Goal: Task Accomplishment & Management: Complete application form

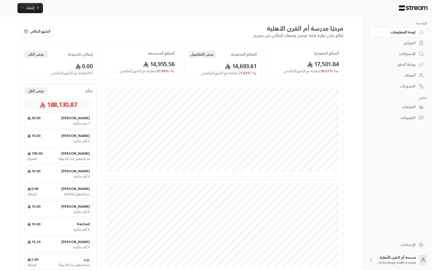
scroll to position [44, 0]
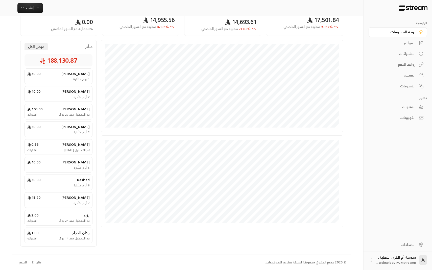
click at [41, 263] on div "English" at bounding box center [38, 262] width 12 height 5
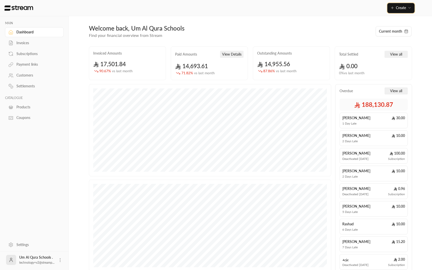
click at [395, 11] on button "Create" at bounding box center [401, 8] width 27 height 10
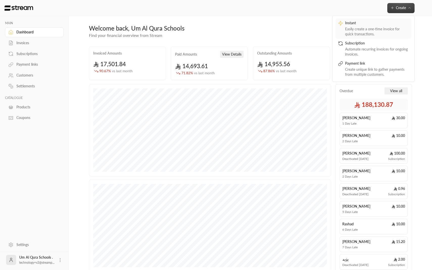
click at [382, 25] on div "Instant" at bounding box center [377, 23] width 64 height 6
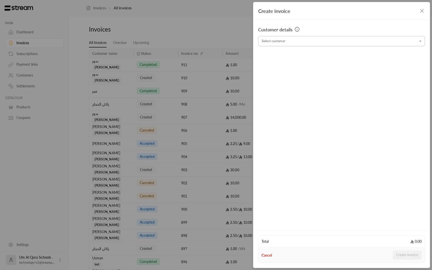
click at [299, 43] on input "Select customer" at bounding box center [341, 41] width 167 height 9
click at [271, 65] on div "[PERSON_NAME] [PHONE_NUMBER]" at bounding box center [341, 67] width 155 height 5
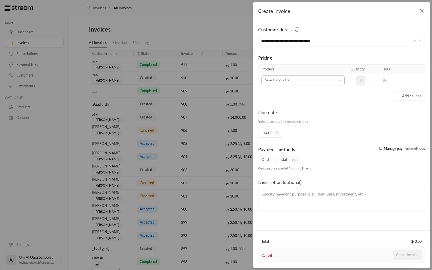
type input "**********"
click at [318, 81] on input "Select customer" at bounding box center [303, 80] width 83 height 9
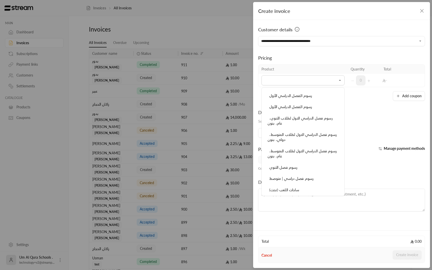
scroll to position [311, 0]
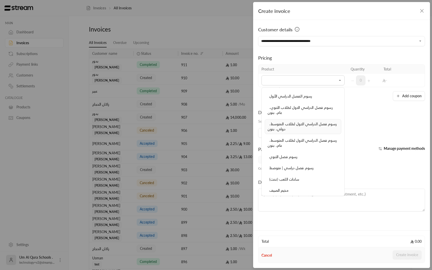
click at [309, 127] on div "رسوم فصل الدراسي الاول لطلاب المتوسط، دولي، بنون" at bounding box center [303, 127] width 71 height 10
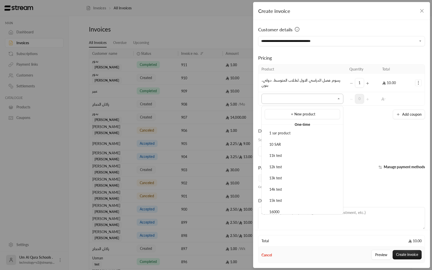
click at [300, 100] on input "Select customer" at bounding box center [303, 99] width 82 height 9
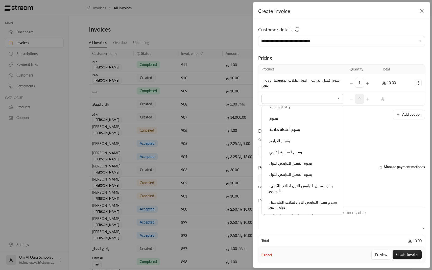
scroll to position [271, 0]
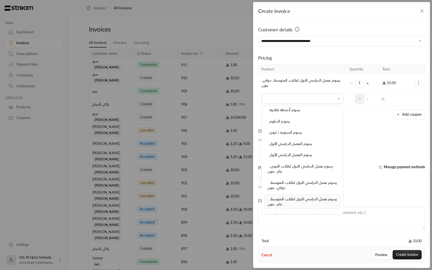
click at [298, 201] on span "رسوم فصل الدراسي الاول لطلاب المتوسط، عام، بنون" at bounding box center [302, 202] width 69 height 10
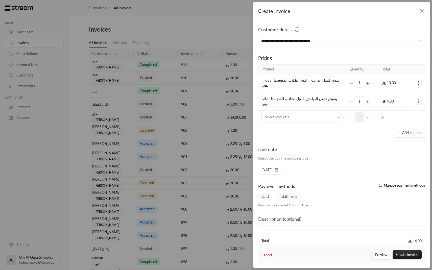
scroll to position [26, 0]
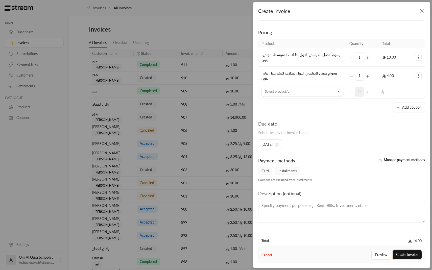
click at [397, 255] on button "Create invoice" at bounding box center [407, 254] width 29 height 9
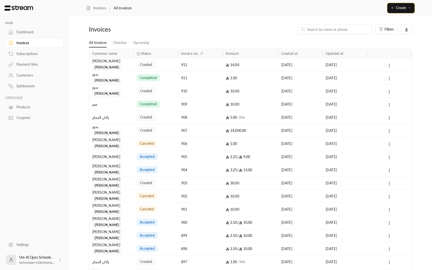
click at [396, 10] on button "Create" at bounding box center [401, 8] width 27 height 10
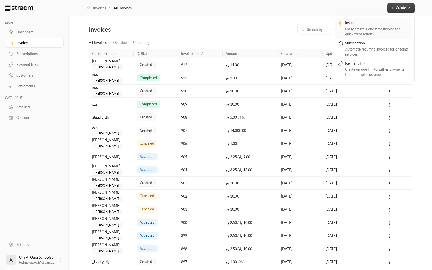
click at [390, 25] on div "Instant" at bounding box center [377, 23] width 64 height 6
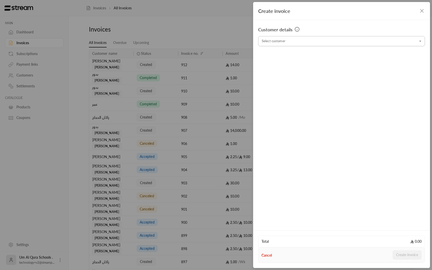
click at [332, 42] on input "Select customer" at bounding box center [341, 41] width 167 height 9
click at [277, 72] on li "[PERSON_NAME] [PHONE_NUMBER]" at bounding box center [342, 68] width 160 height 10
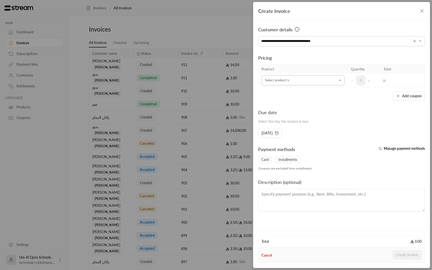
type input "**********"
click at [289, 78] on input "Select customer" at bounding box center [303, 80] width 83 height 9
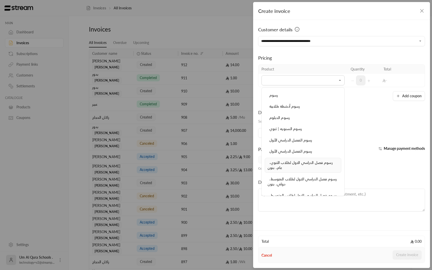
scroll to position [260, 0]
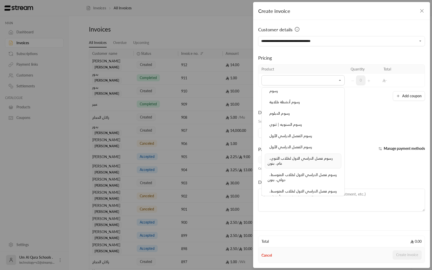
click at [289, 162] on div "رسوم فصل الدراسي الاول لطلاب الثنوي، عام، بنون" at bounding box center [303, 161] width 71 height 10
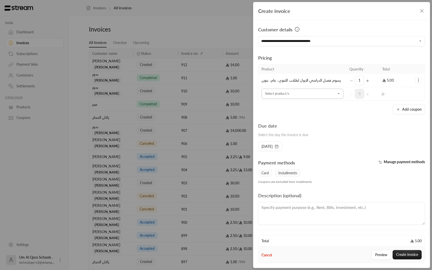
click at [290, 92] on input "Select customer" at bounding box center [303, 93] width 82 height 9
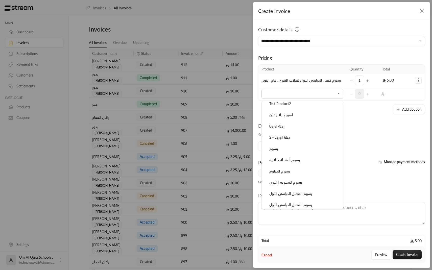
scroll to position [307, 0]
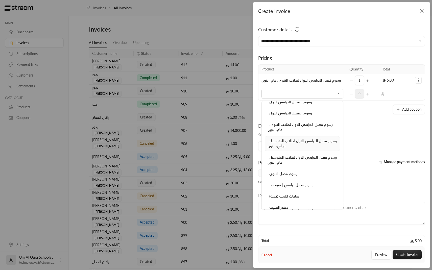
click at [293, 141] on span "رسوم فصل الدراسي الاول لطلاب المتوسط، دولي، بنون" at bounding box center [302, 144] width 69 height 10
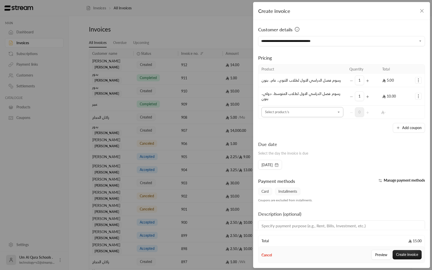
click at [294, 114] on input "Select customer" at bounding box center [303, 112] width 82 height 9
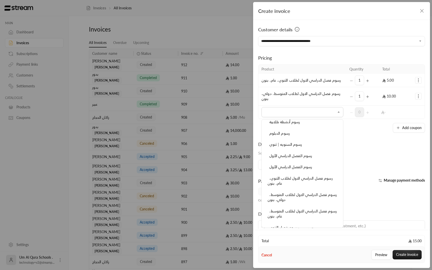
scroll to position [306, 0]
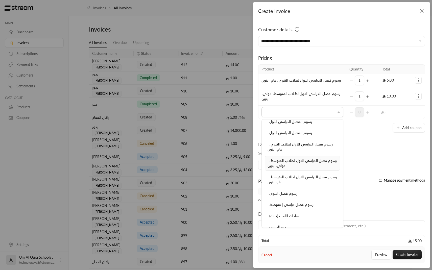
click at [299, 161] on span "رسوم فصل الدراسي الاول لطلاب المتوسط، دولي، بنون" at bounding box center [302, 164] width 69 height 10
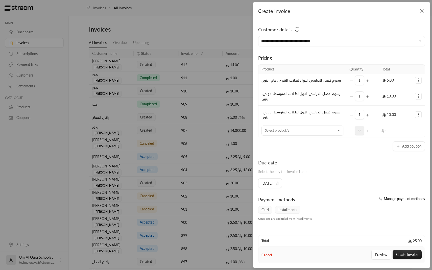
click at [417, 93] on td "Selected Products" at bounding box center [418, 96] width 13 height 18
click at [421, 101] on td "Selected Products" at bounding box center [418, 96] width 13 height 18
click at [420, 97] on icon "Selected Products" at bounding box center [418, 96] width 5 height 5
click at [409, 111] on link "Add coupon" at bounding box center [402, 109] width 31 height 9
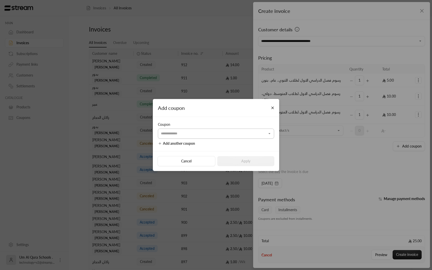
click at [201, 137] on input "Select customer" at bounding box center [216, 133] width 116 height 9
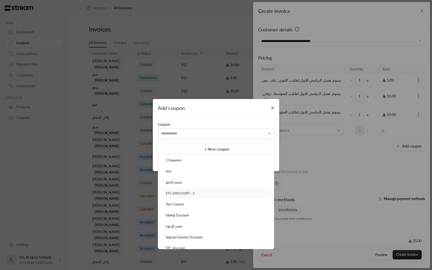
scroll to position [6, 0]
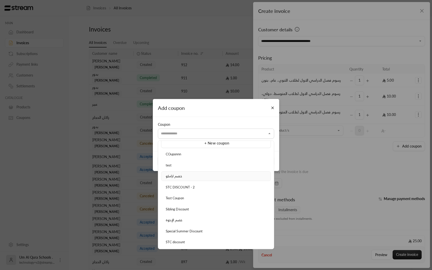
click at [180, 175] on span "خصم ارامكو" at bounding box center [174, 176] width 16 height 4
type input "**********"
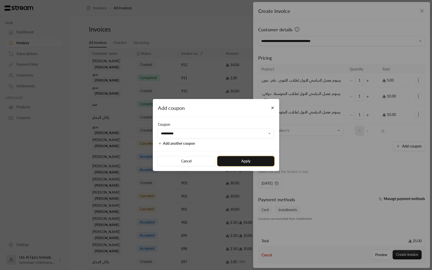
click at [254, 160] on button "Apply" at bounding box center [245, 161] width 57 height 10
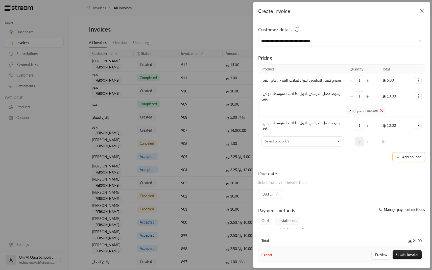
click at [397, 157] on icon "button" at bounding box center [398, 157] width 4 height 4
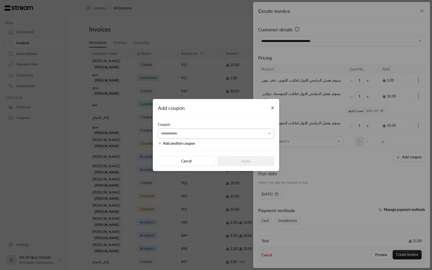
click at [224, 133] on input "Select customer" at bounding box center [216, 133] width 116 height 9
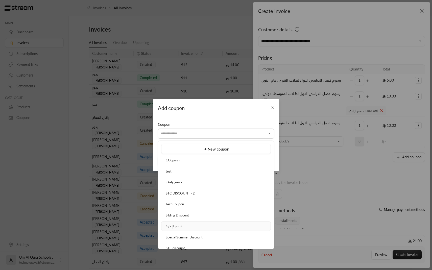
click at [188, 227] on div "خصم الإخوة" at bounding box center [216, 226] width 104 height 5
type input "**********"
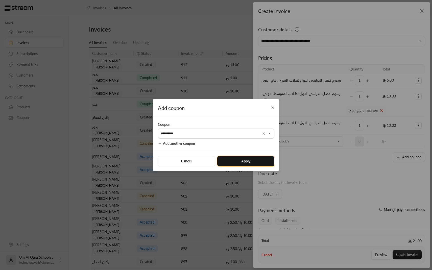
click at [241, 159] on button "Apply" at bounding box center [245, 161] width 57 height 10
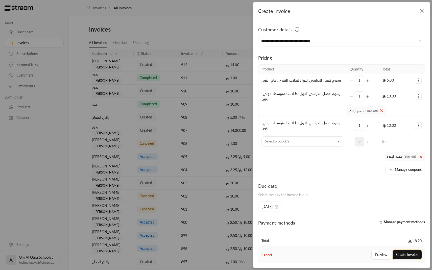
click at [408, 255] on button "Create invoice" at bounding box center [407, 254] width 29 height 9
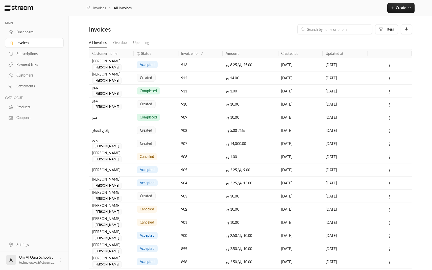
click at [33, 32] on div "Dashboard" at bounding box center [36, 32] width 41 height 5
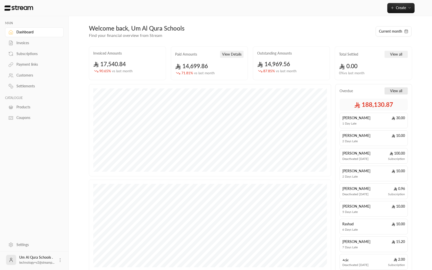
click at [391, 94] on button "View all" at bounding box center [396, 90] width 23 height 7
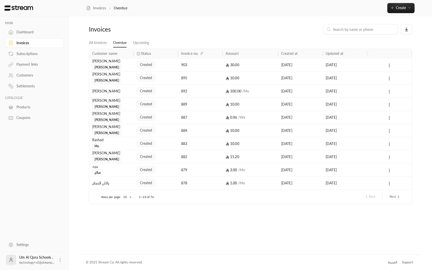
click at [391, 263] on div "العربية" at bounding box center [392, 262] width 9 height 5
